Goal: Task Accomplishment & Management: Manage account settings

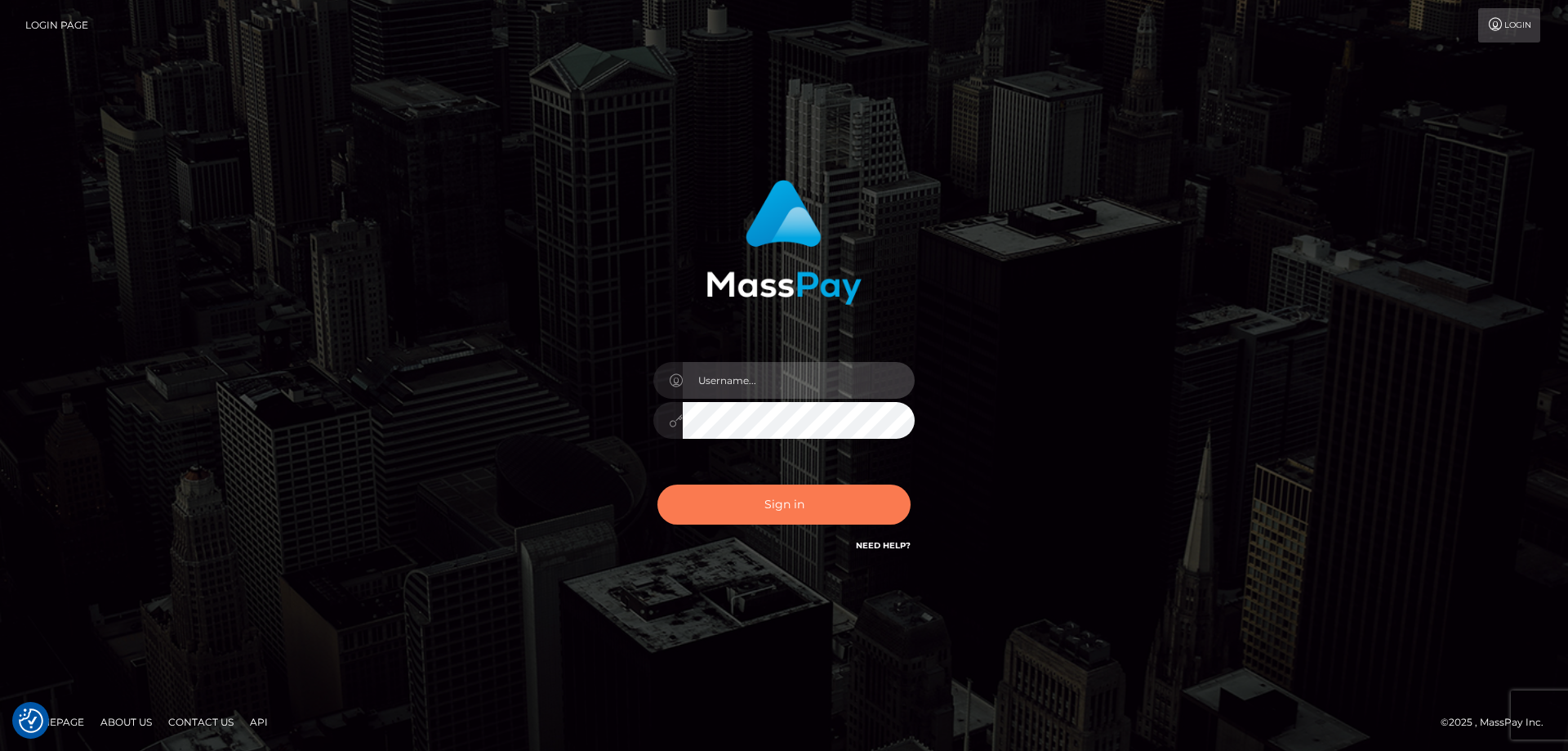
type input "[PERSON_NAME].ctfo"
click at [795, 505] on button "Sign in" at bounding box center [784, 504] width 253 height 40
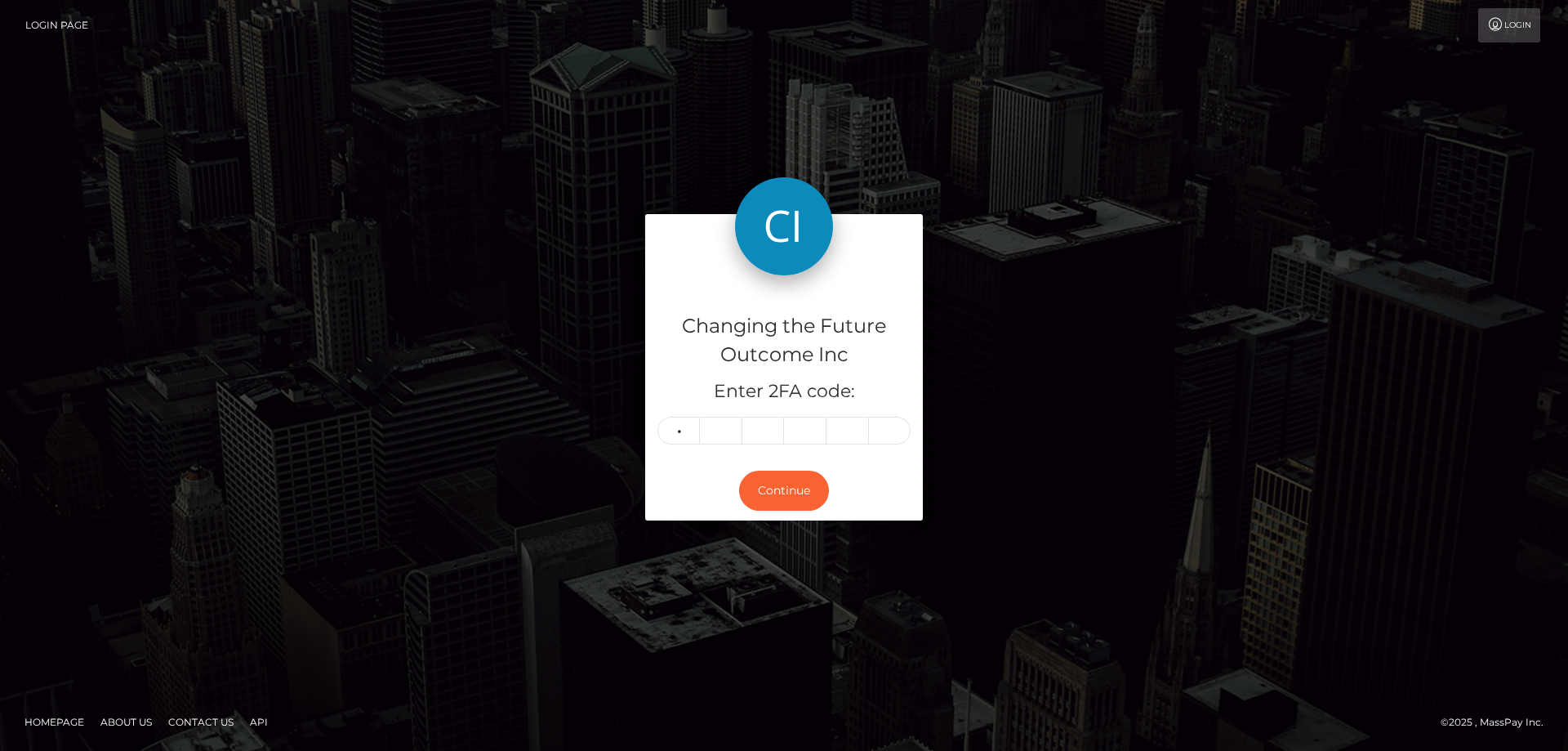
type input "8"
type input "5"
type input "7"
type input "2"
type input "6"
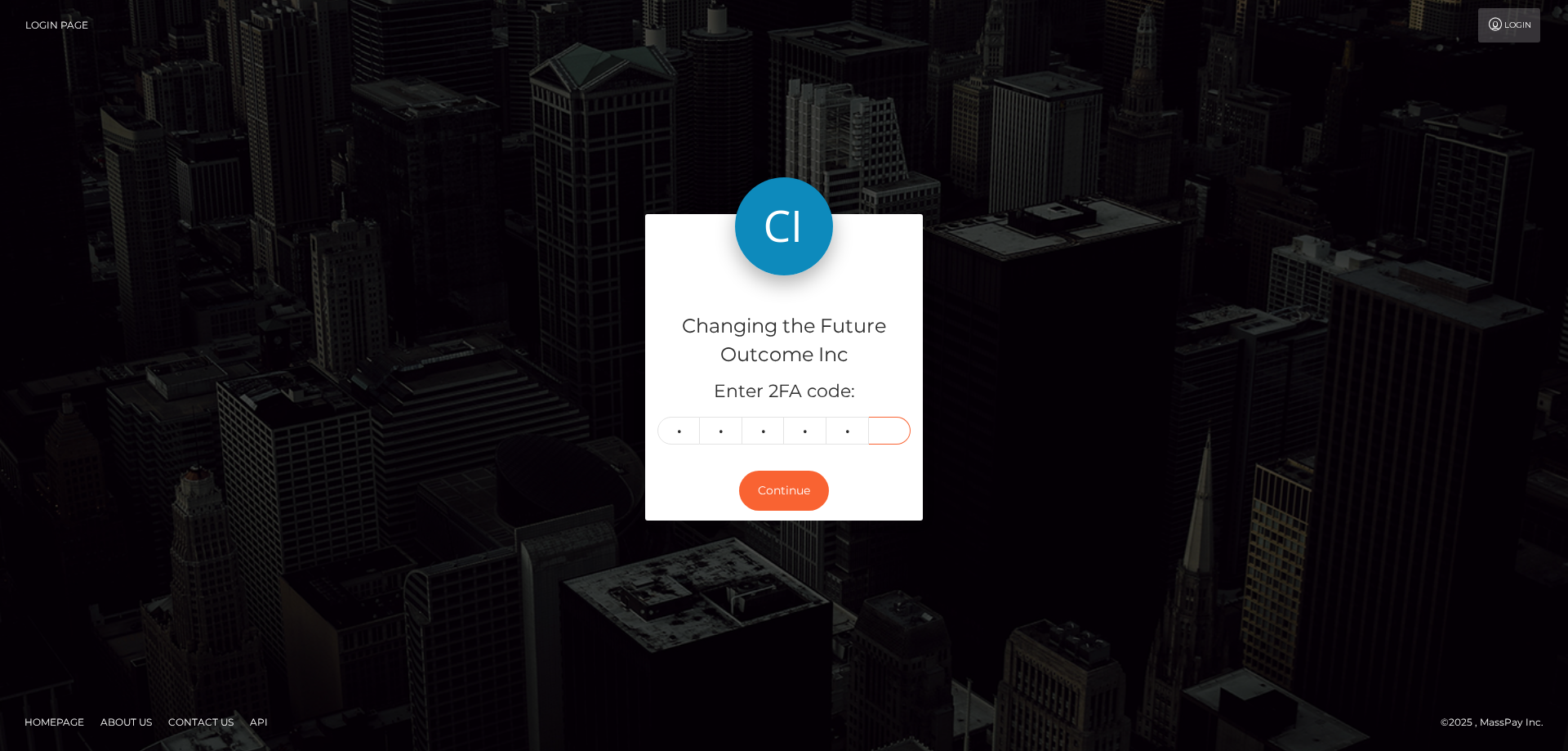
type input "0"
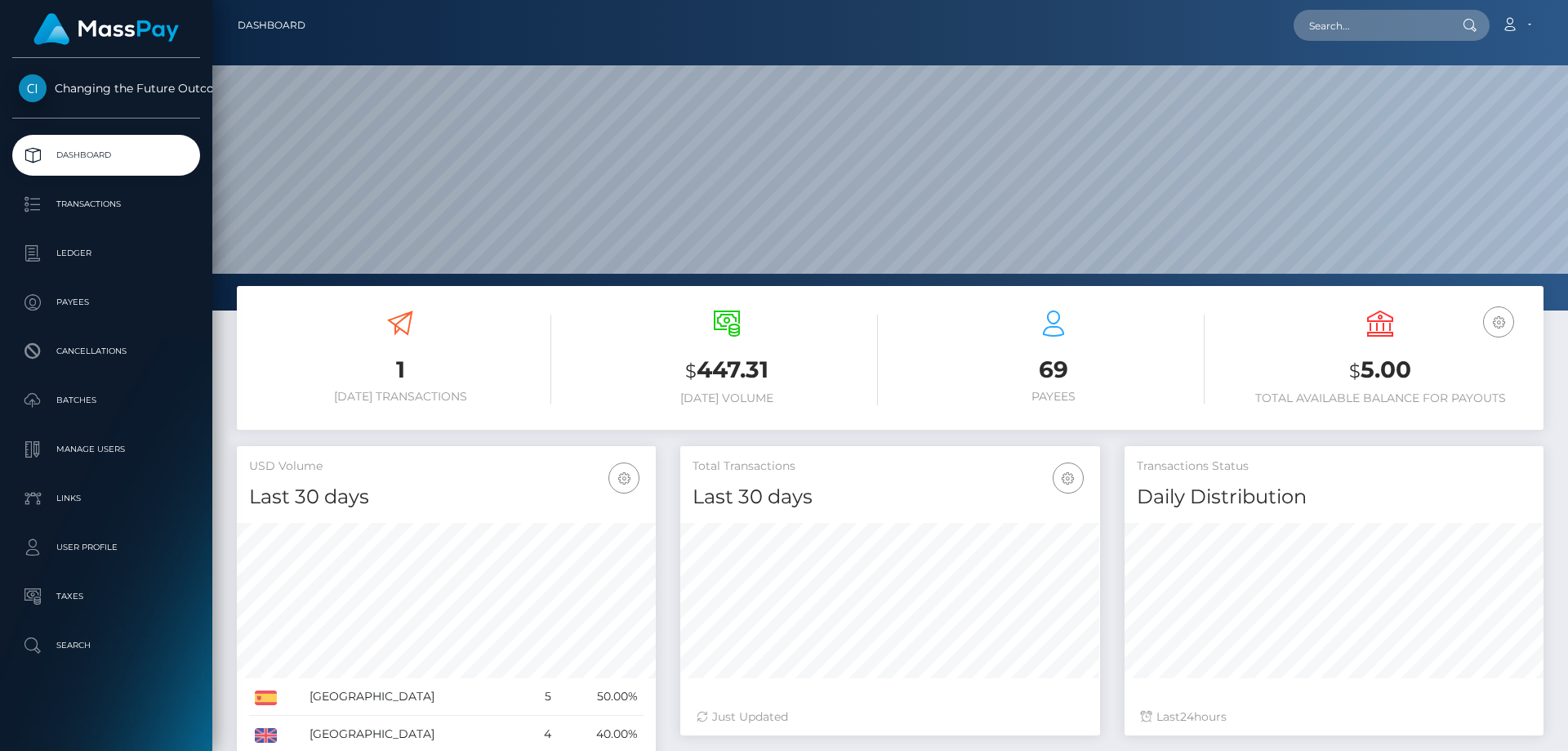
scroll to position [290, 420]
